Goal: Transaction & Acquisition: Purchase product/service

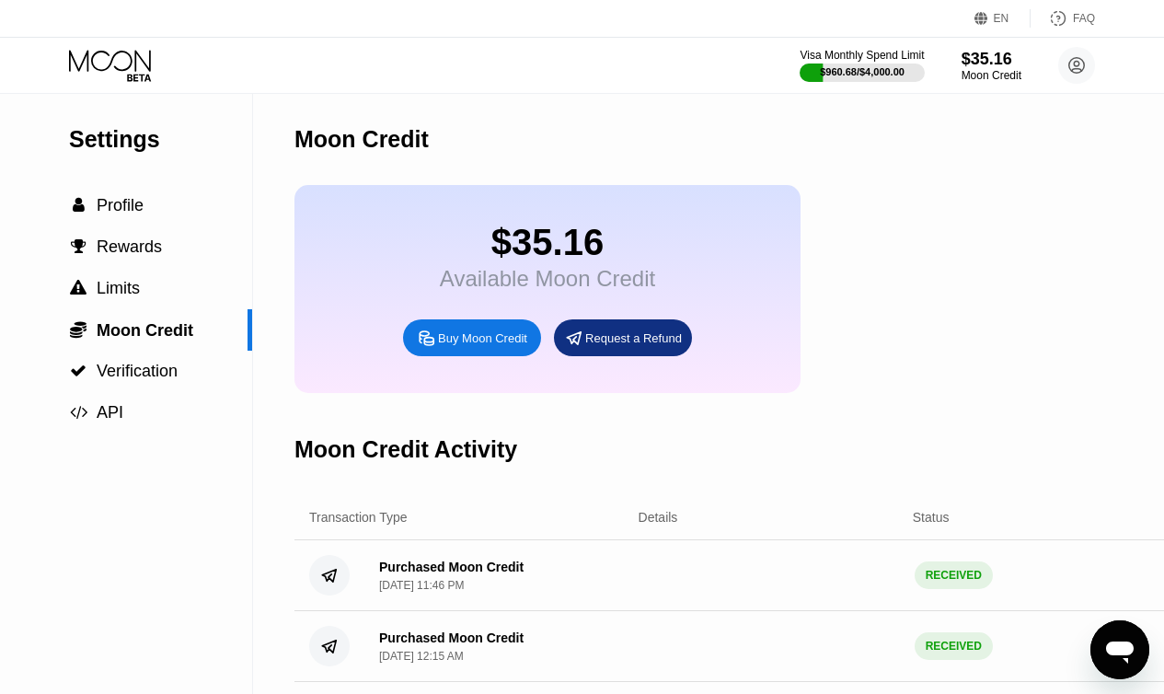
click at [467, 346] on div "Buy Moon Credit" at bounding box center [482, 338] width 89 height 16
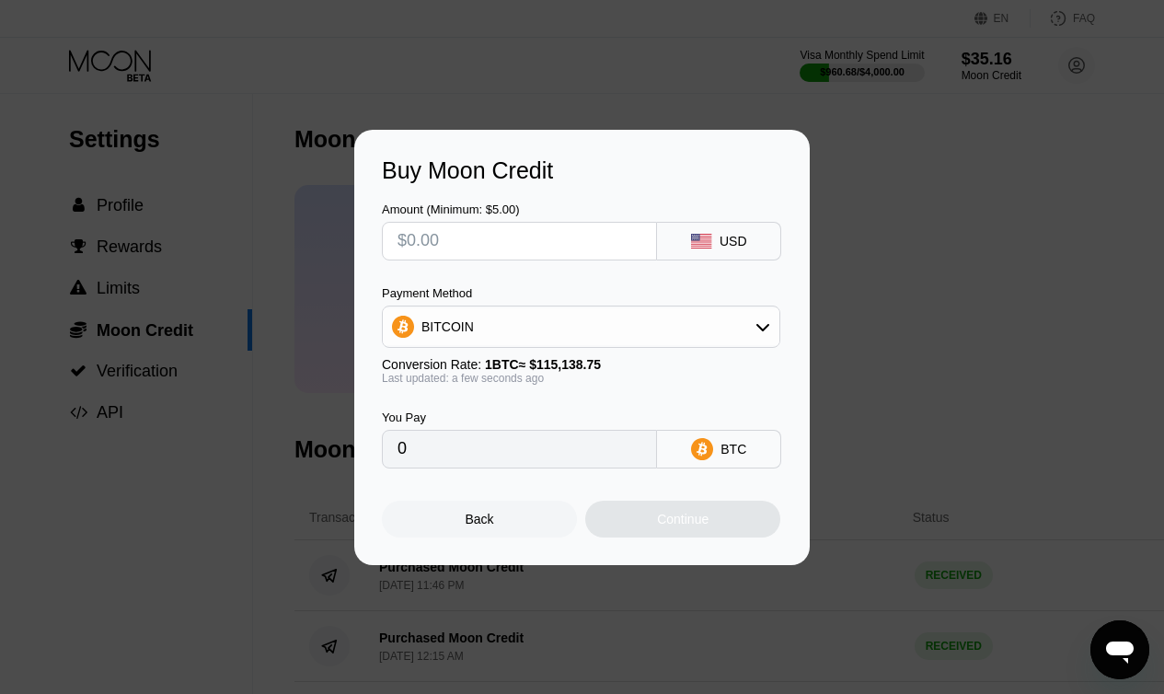
drag, startPoint x: 542, startPoint y: 240, endPoint x: 530, endPoint y: 236, distance: 12.8
click at [536, 238] on input "text" at bounding box center [519, 241] width 244 height 37
type input "$1"
type input "0.00000869"
type input "$14"
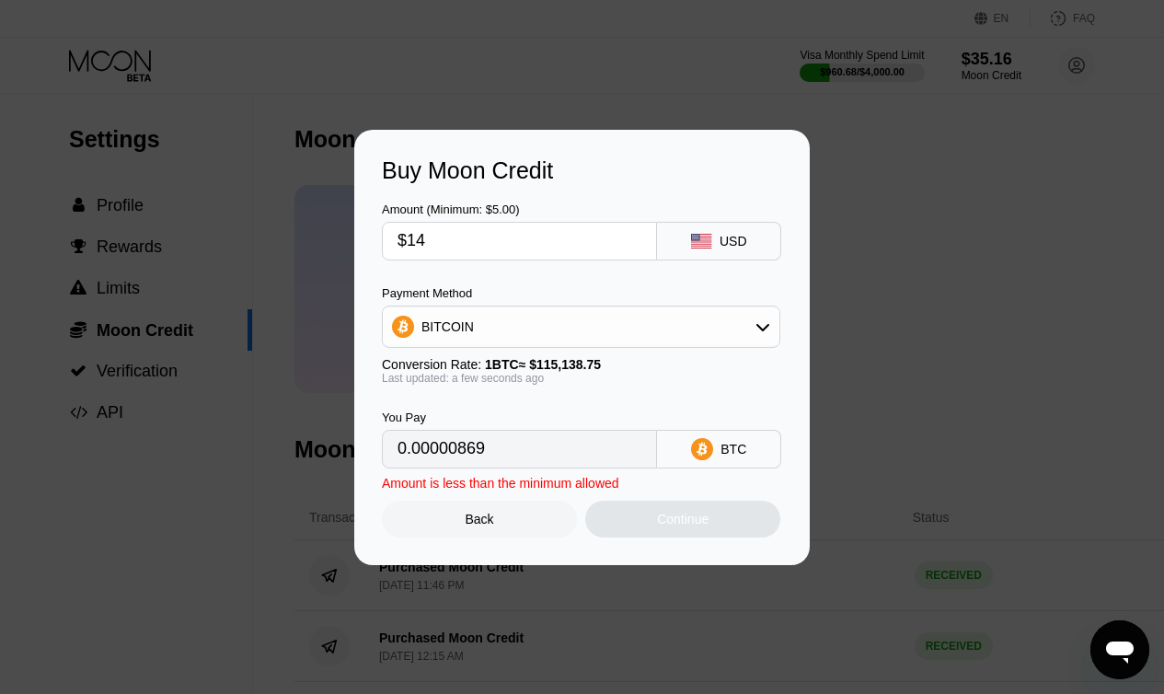
type input "0.00012160"
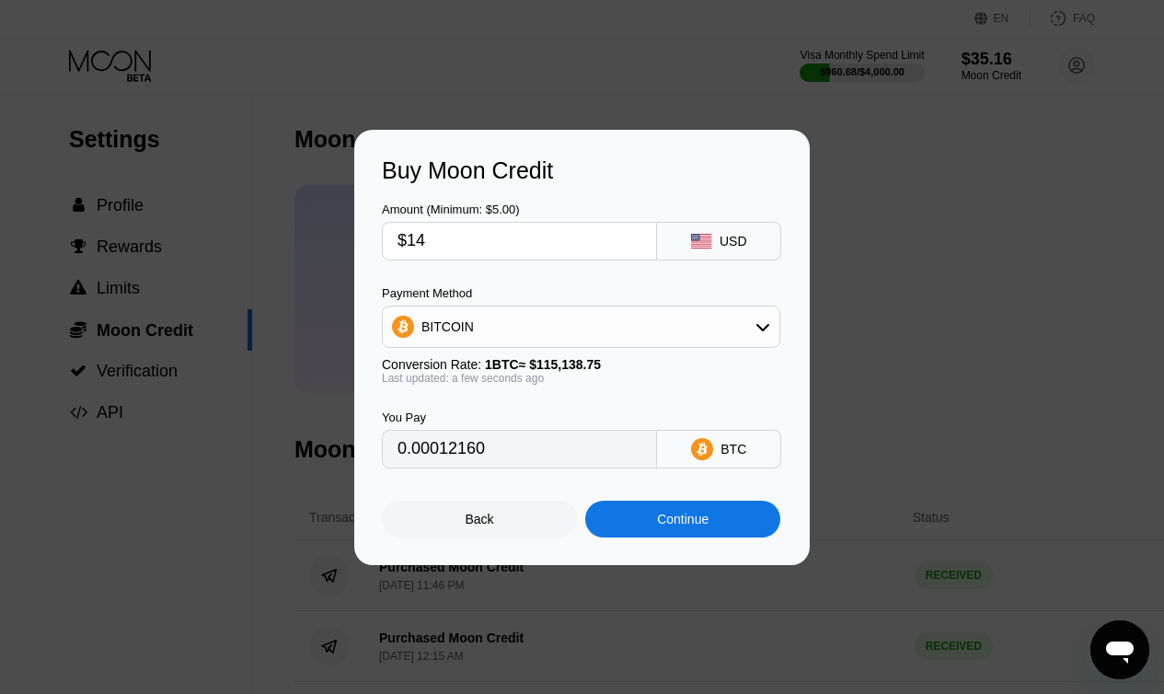
type input "$140"
type input "0.00121593"
type input "$1400"
type input "0.01215925"
type input "$1400"
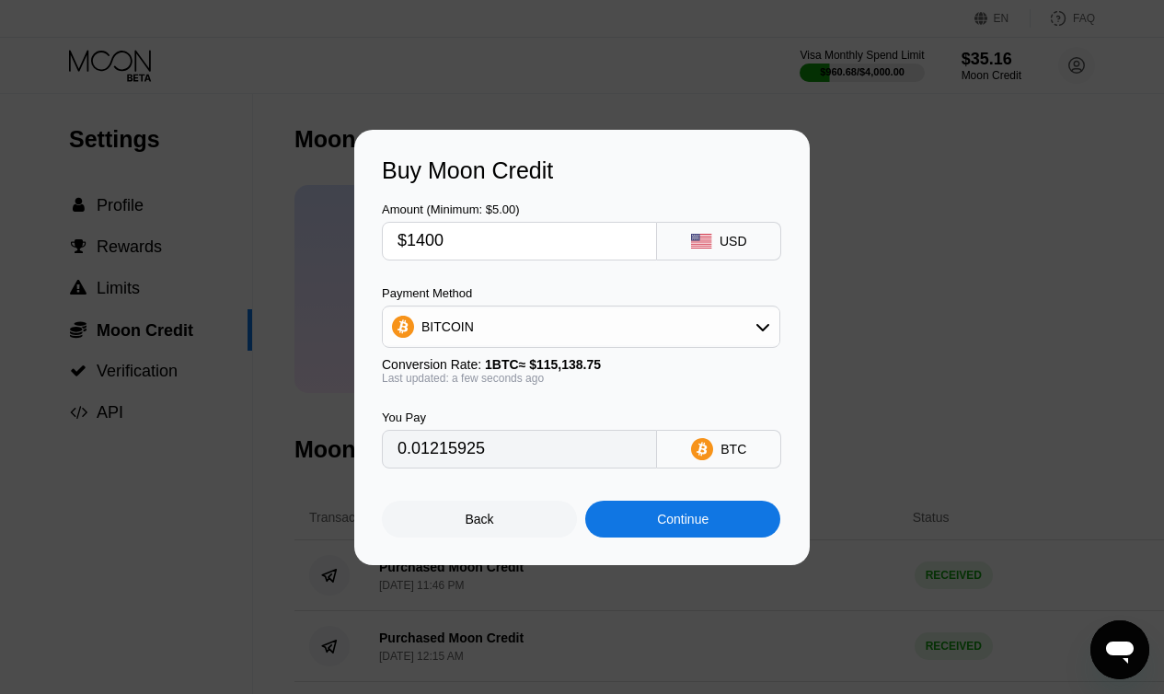
click at [646, 310] on div "BITCOIN" at bounding box center [581, 326] width 397 height 37
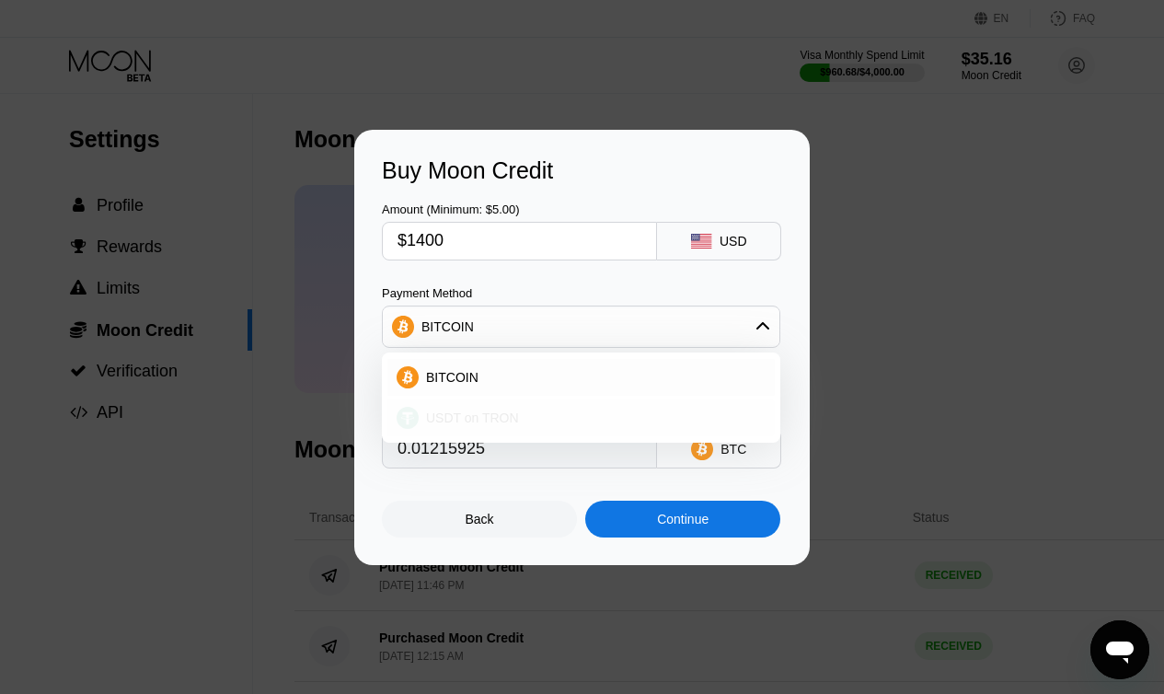
click at [589, 413] on div "USDT on TRON" at bounding box center [592, 417] width 347 height 15
type input "1414.14"
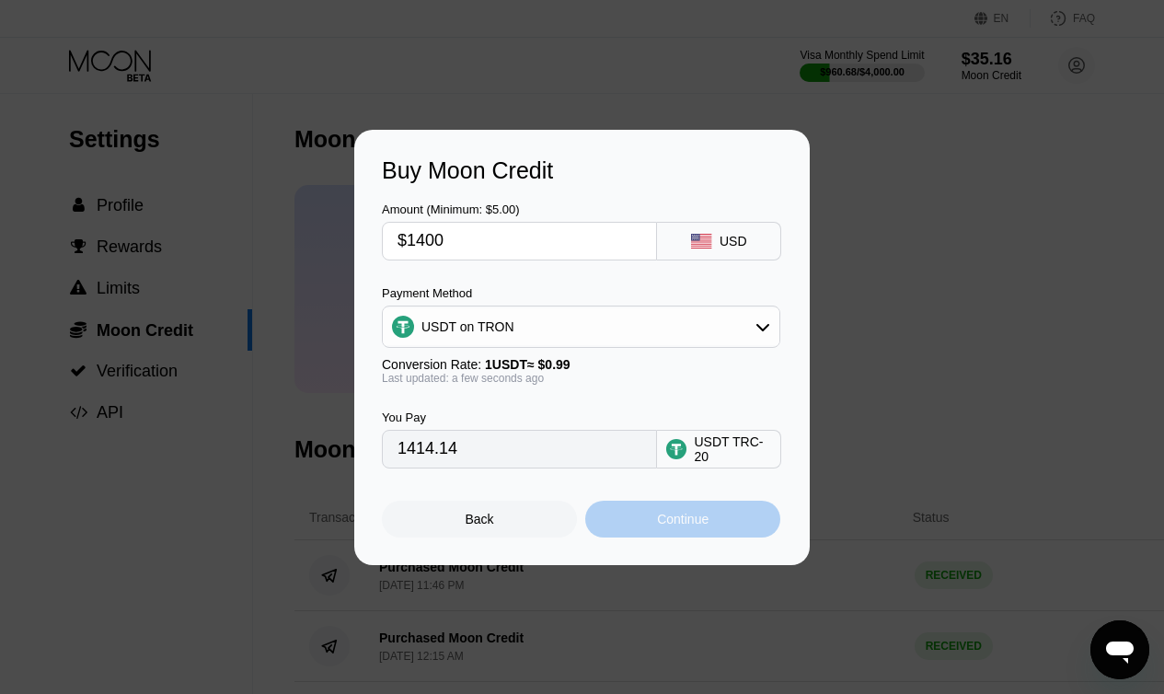
click at [641, 516] on div "Continue" at bounding box center [682, 519] width 195 height 37
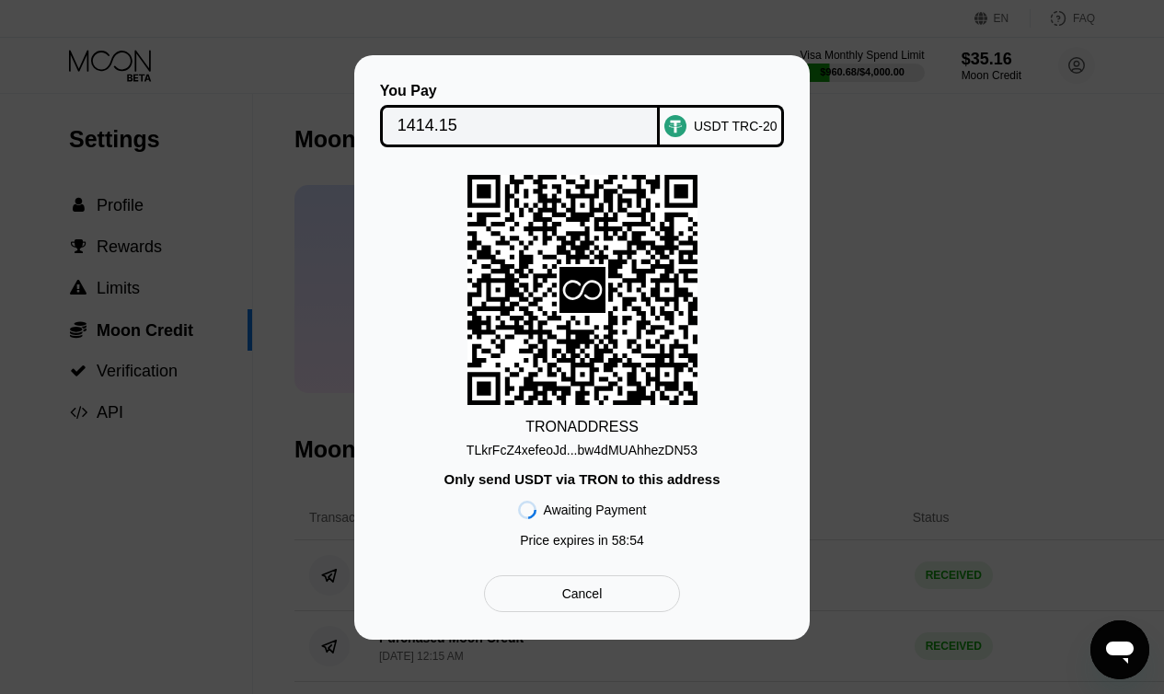
click at [573, 120] on input "1414.15" at bounding box center [520, 126] width 246 height 37
click at [543, 444] on div "TLkrFcZ4xefeoJd...bw4dMUAhhezDN53" at bounding box center [582, 450] width 231 height 15
click at [501, 96] on div "You Pay 1414.15" at bounding box center [520, 115] width 281 height 64
click at [491, 122] on input "1414.15" at bounding box center [520, 126] width 246 height 37
click at [573, 480] on div "Only send USDT via TRON to this address" at bounding box center [582, 479] width 276 height 16
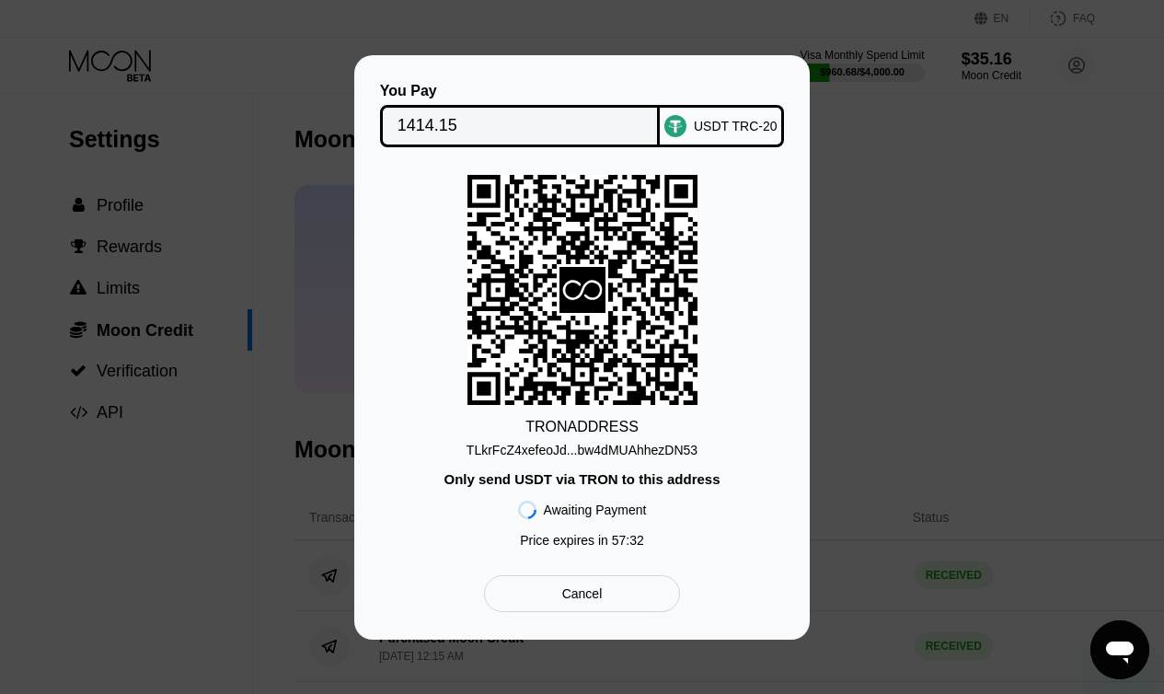
click at [578, 466] on div "TRON ADDRESS TLkrFcZ4xefeoJd...bw4dMUAhhezDN53 Only send USDT via TRON to this …" at bounding box center [582, 366] width 400 height 382
click at [579, 451] on div "TLkrFcZ4xefeoJd...bw4dMUAhhezDN53" at bounding box center [582, 450] width 231 height 15
click at [581, 447] on div "TLkrFcZ4xefeoJd...bw4dMUAhhezDN53" at bounding box center [582, 450] width 231 height 15
click at [547, 443] on div "TLkrFcZ4xefeoJd...bw4dMUAhhezDN53" at bounding box center [582, 450] width 231 height 15
click at [426, 620] on div "You Pay 1414.15 USDT TRC-20 TRON ADDRESS TLkrFcZ4xefeoJd...bw4dMUAhhezDN53 Only…" at bounding box center [581, 347] width 455 height 584
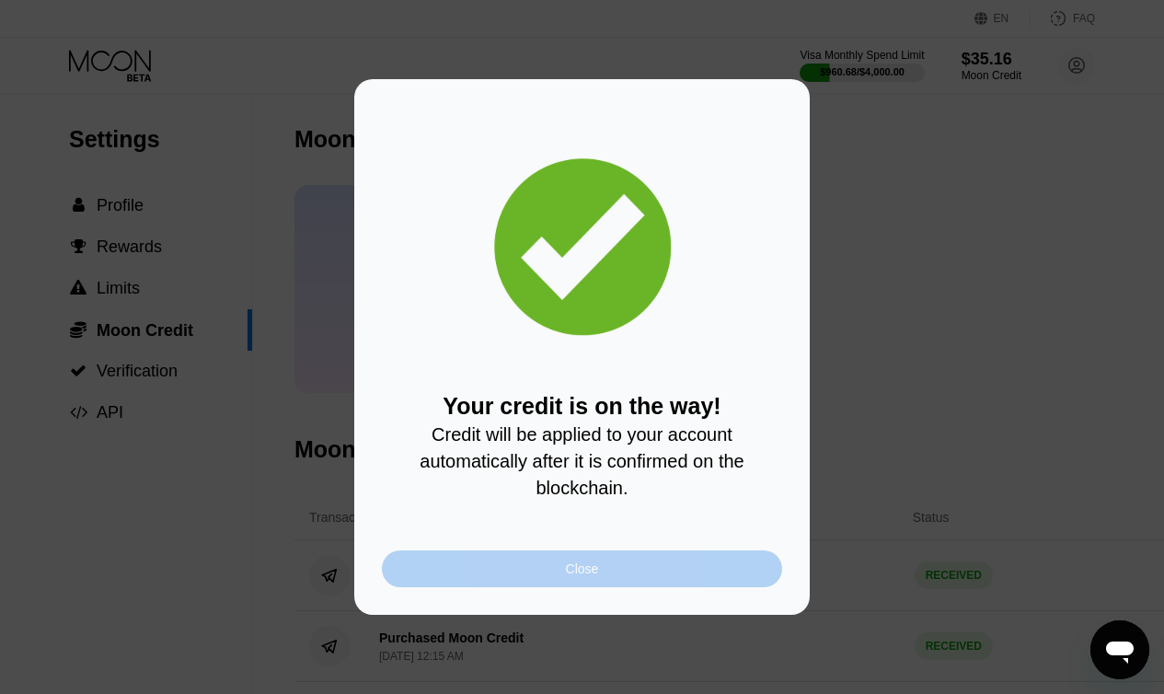
click at [673, 587] on div "Close" at bounding box center [582, 568] width 400 height 37
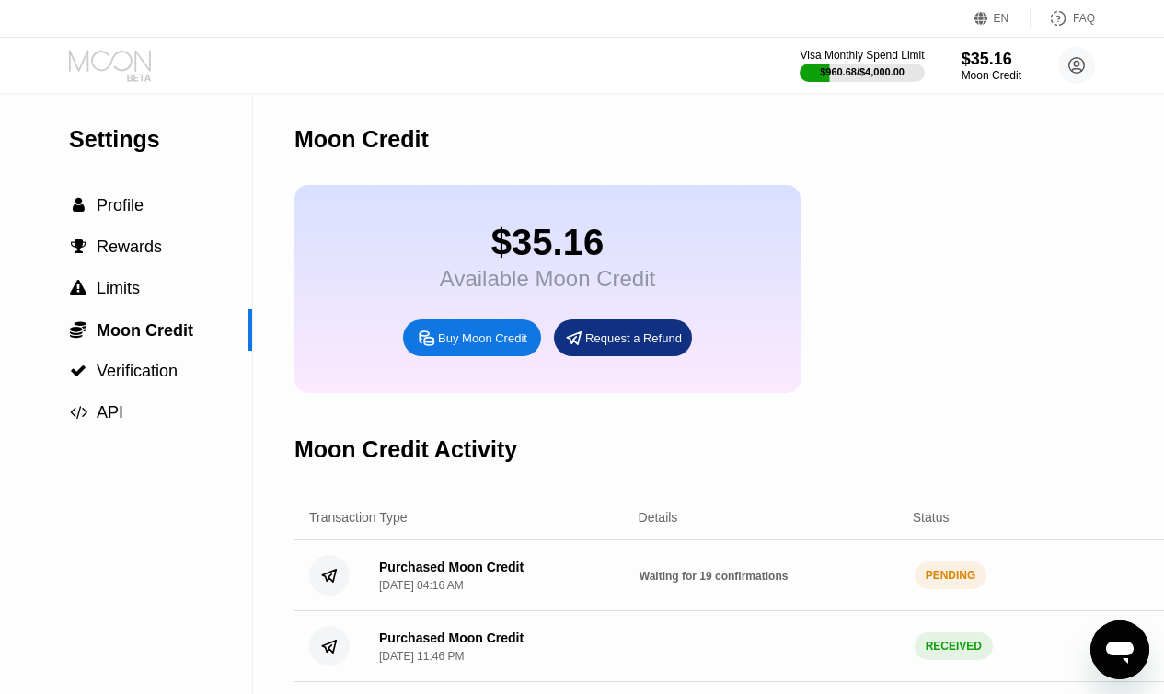
click at [113, 52] on icon at bounding box center [112, 66] width 86 height 32
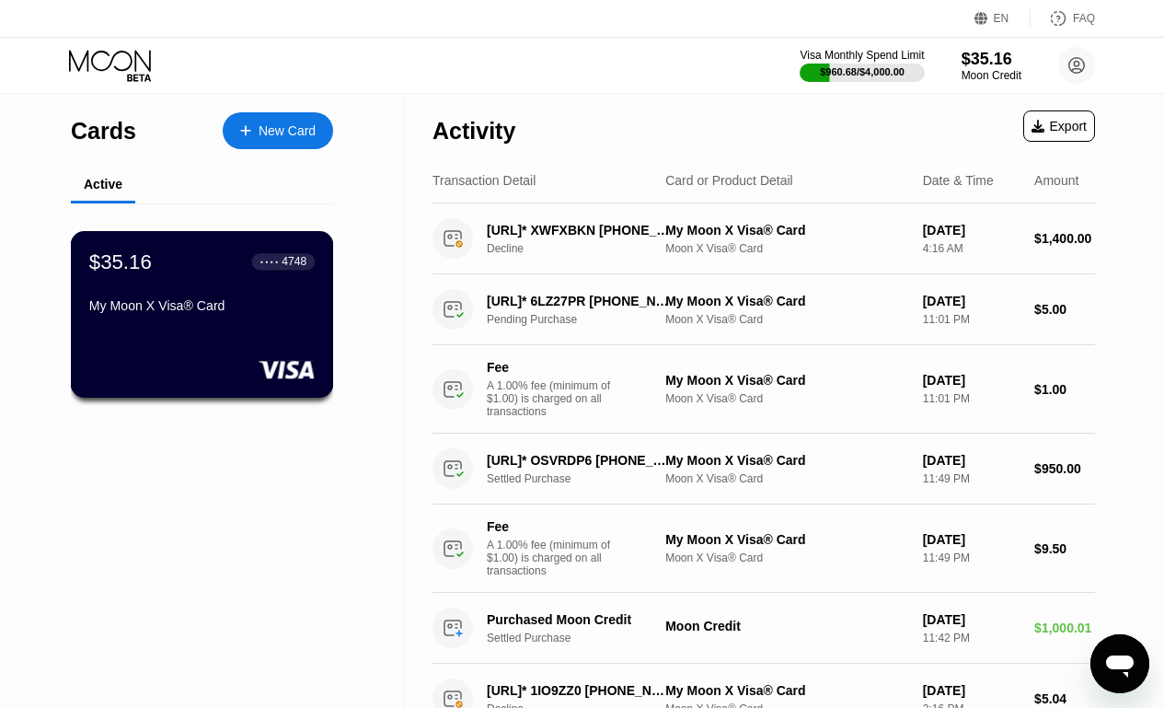
click at [253, 300] on div "$35.16 ● ● ● ● 4748 My Moon X Visa® Card" at bounding box center [201, 284] width 225 height 71
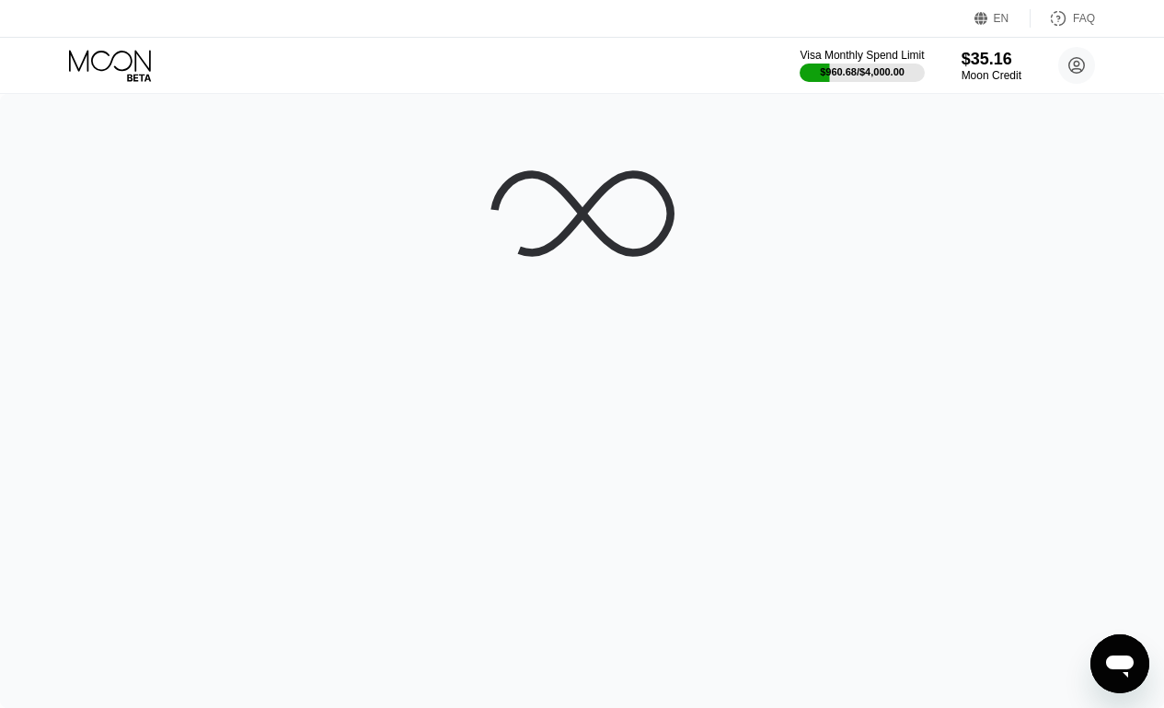
click at [986, 81] on div "Moon Credit" at bounding box center [992, 75] width 60 height 13
